Goal: Navigation & Orientation: Find specific page/section

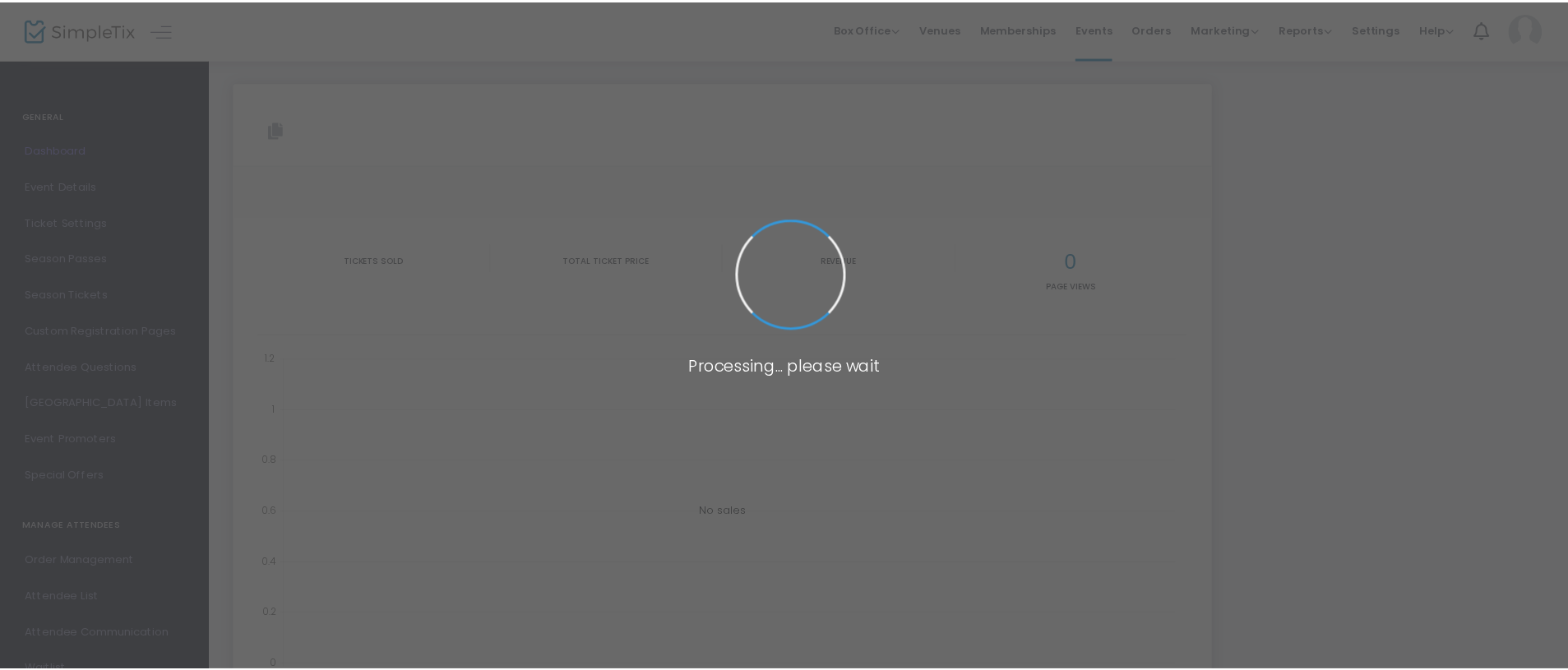
scroll to position [183, 0]
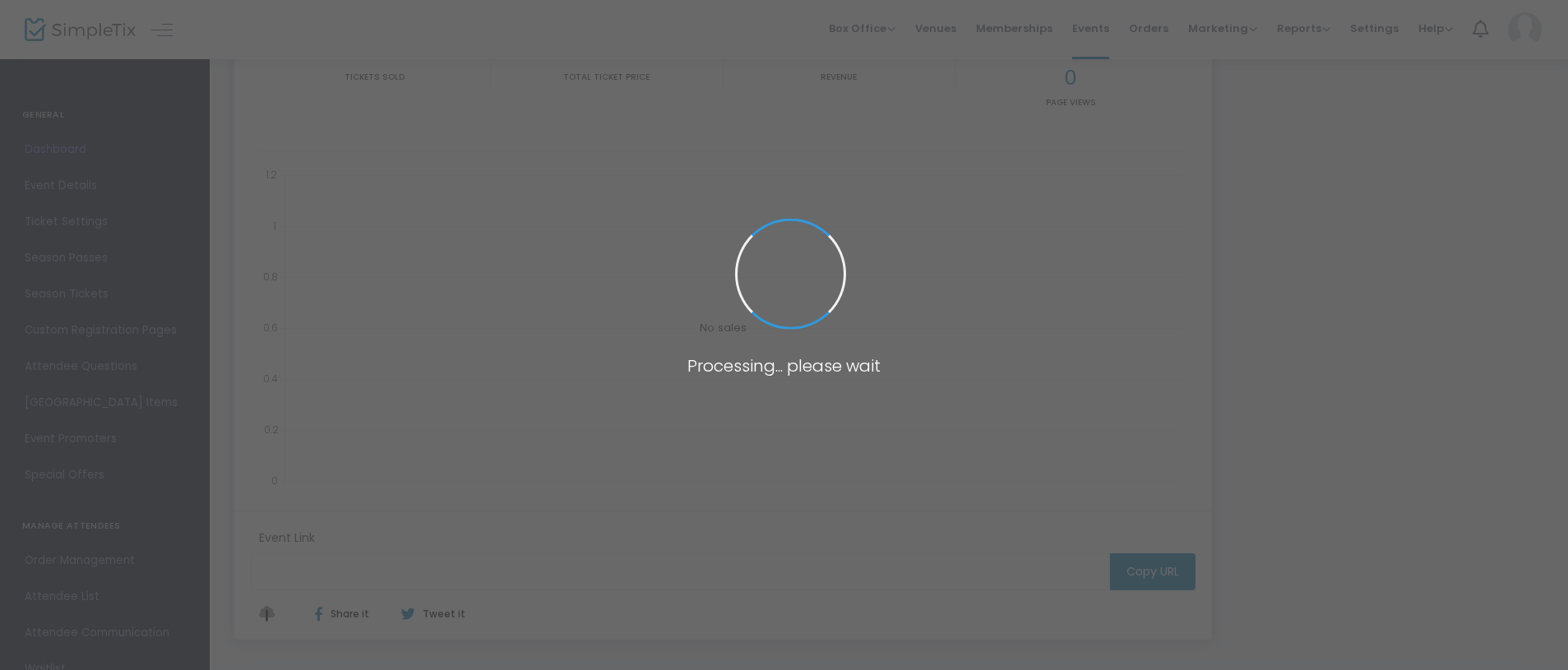
type input "[URL][DOMAIN_NAME][PERSON_NAME]"
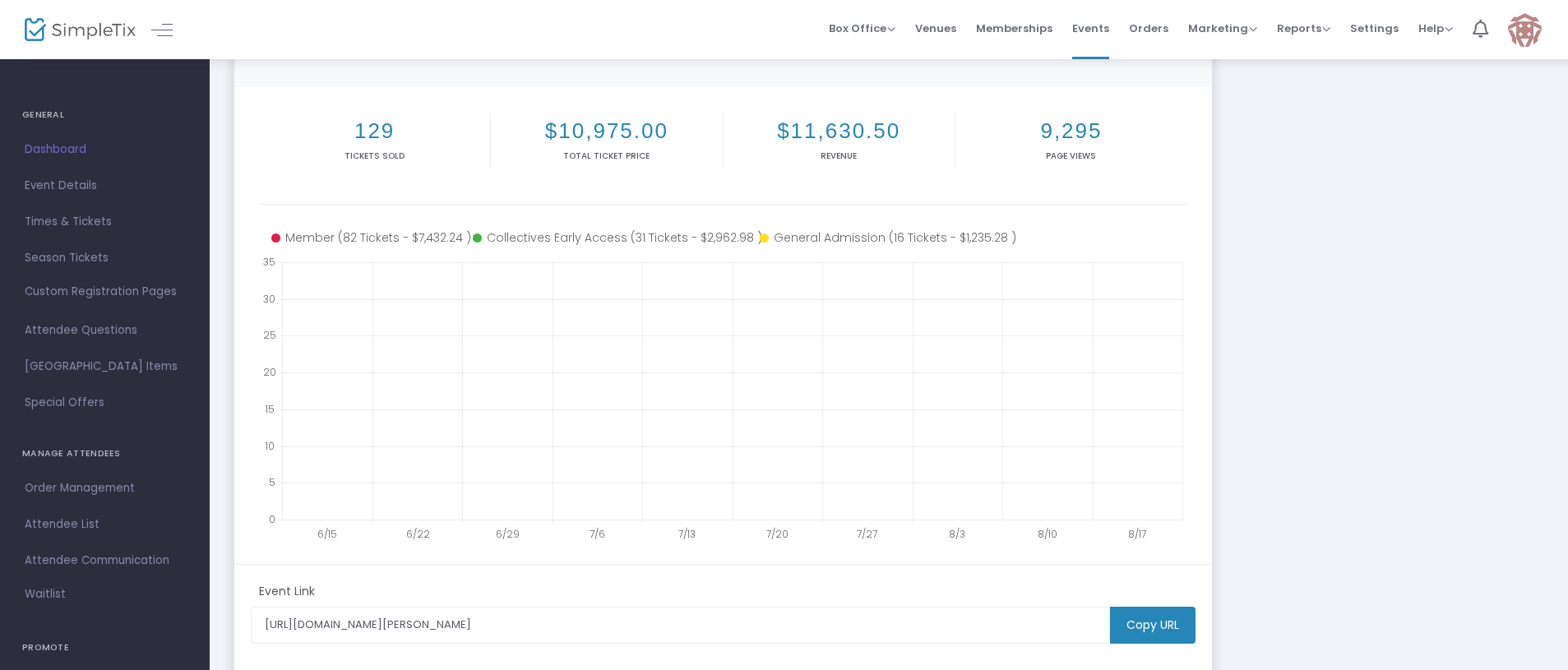
scroll to position [0, 0]
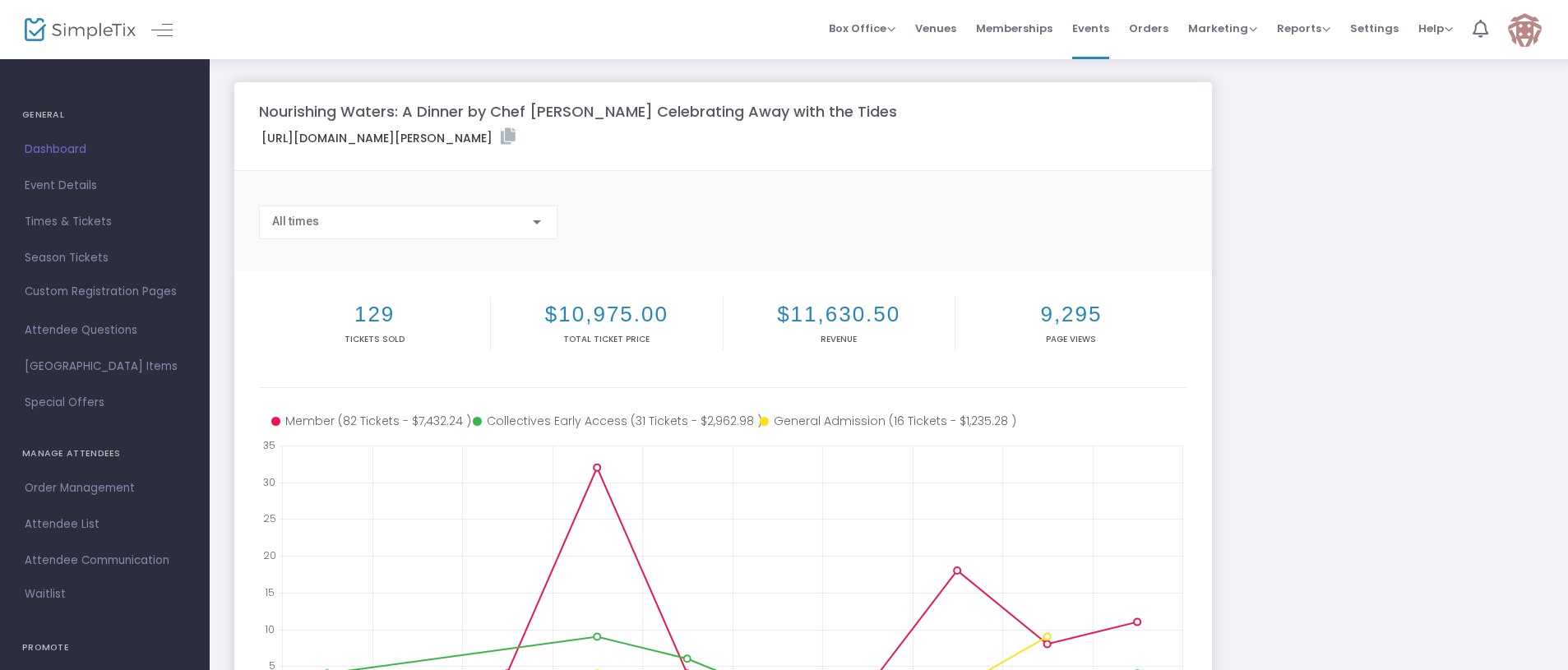
click at [46, 153] on span "Dashboard" at bounding box center [105, 149] width 160 height 21
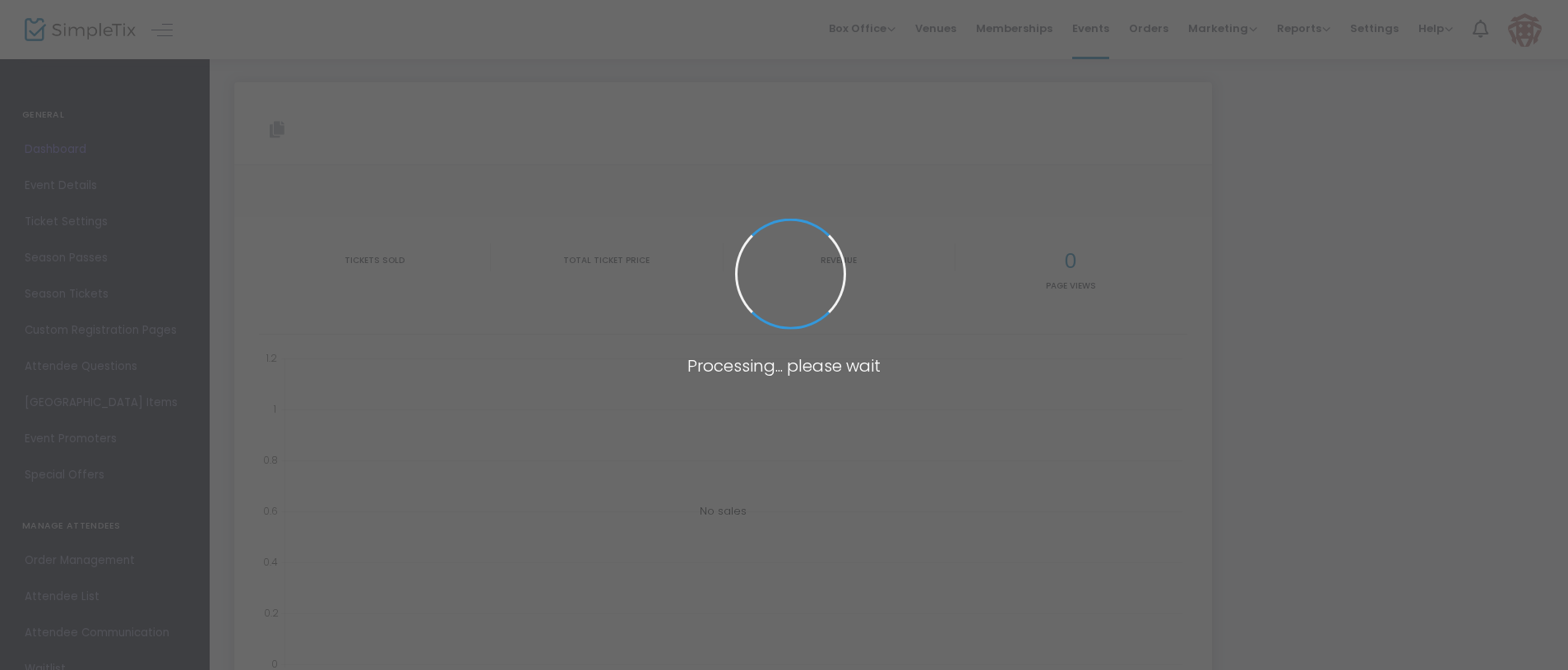
type input "[URL][DOMAIN_NAME][PERSON_NAME]"
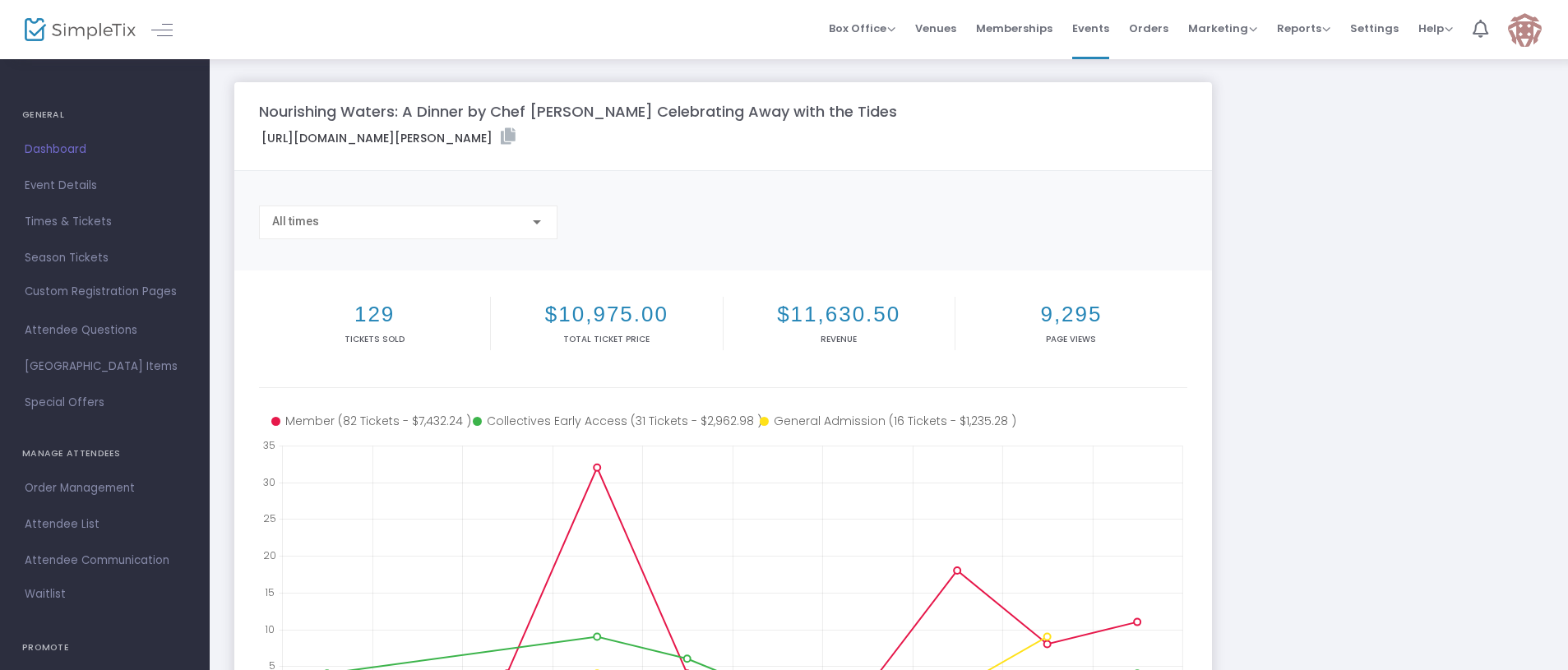
click at [74, 19] on img at bounding box center [80, 30] width 111 height 24
